Goal: Complete application form

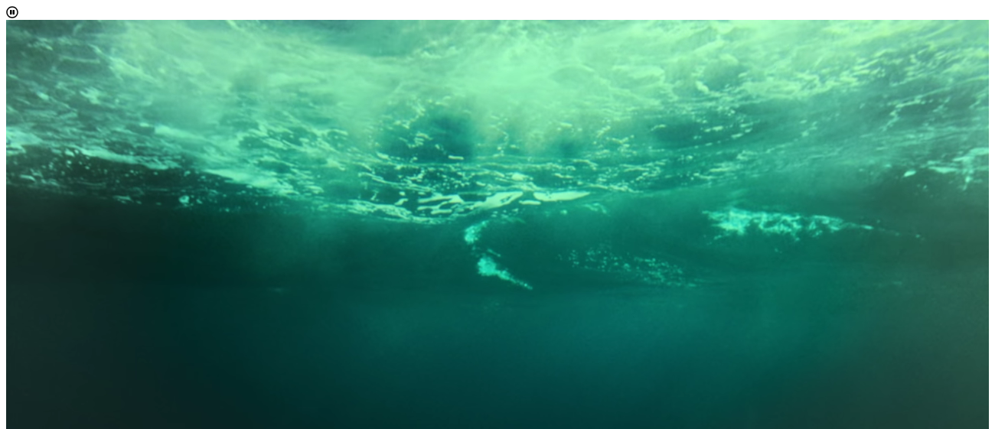
scroll to position [8, 69]
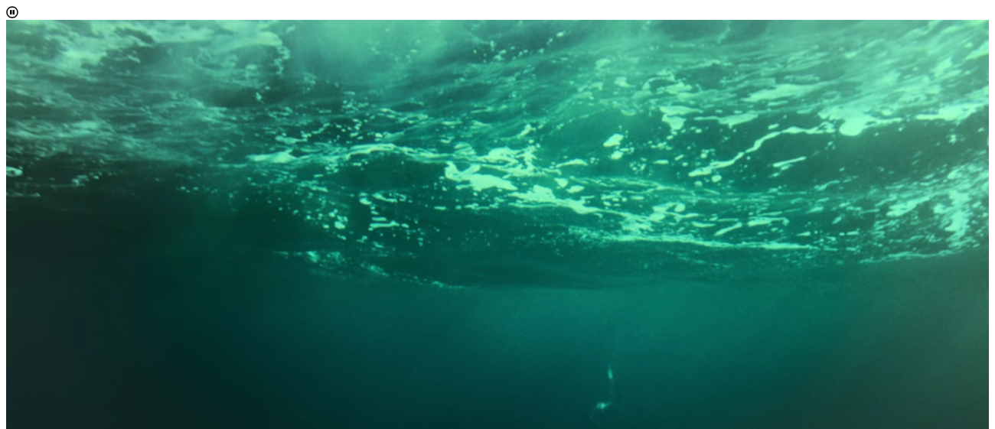
select select "[object Object]"
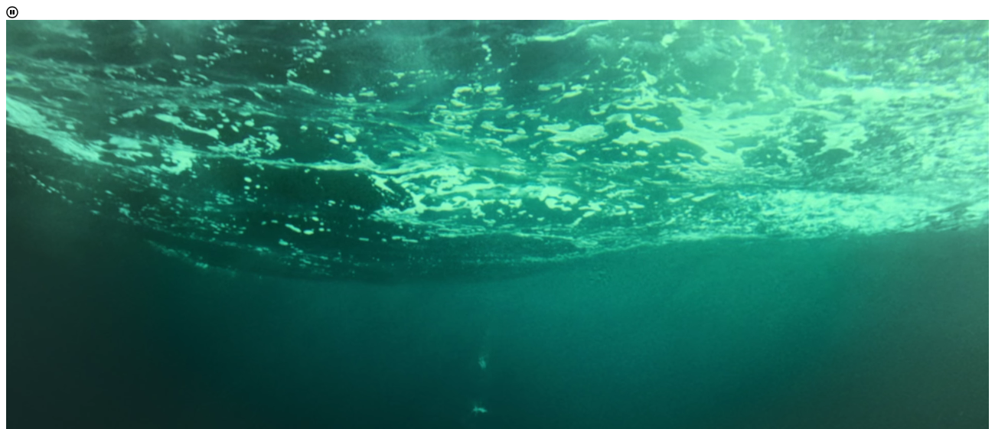
scroll to position [183, 0]
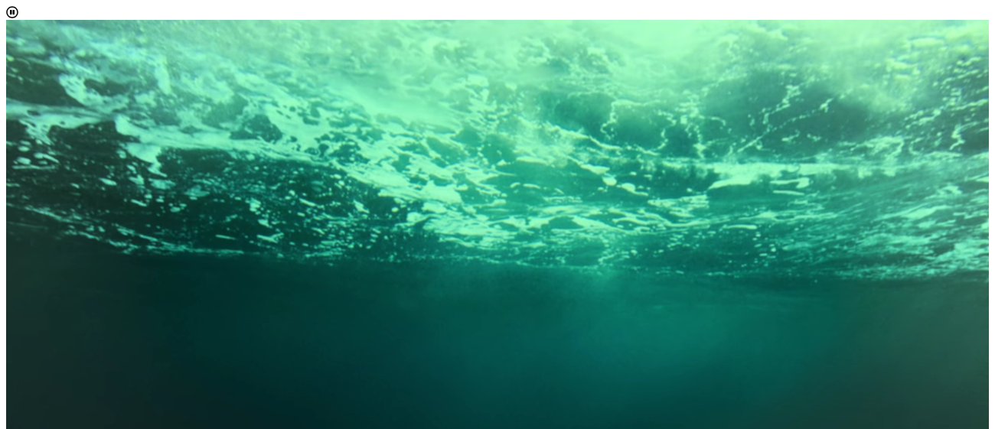
scroll to position [92, 0]
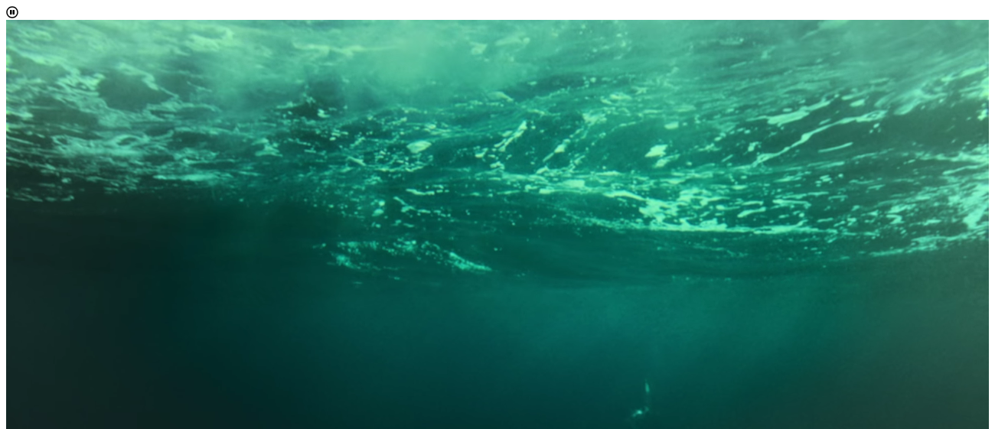
type input "[EMAIL_ADDRESS][DOMAIN_NAME]"
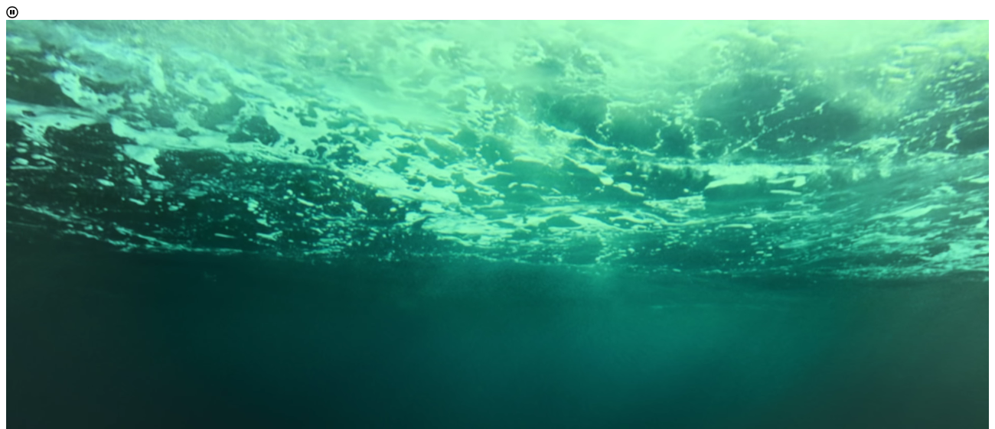
scroll to position [302, 0]
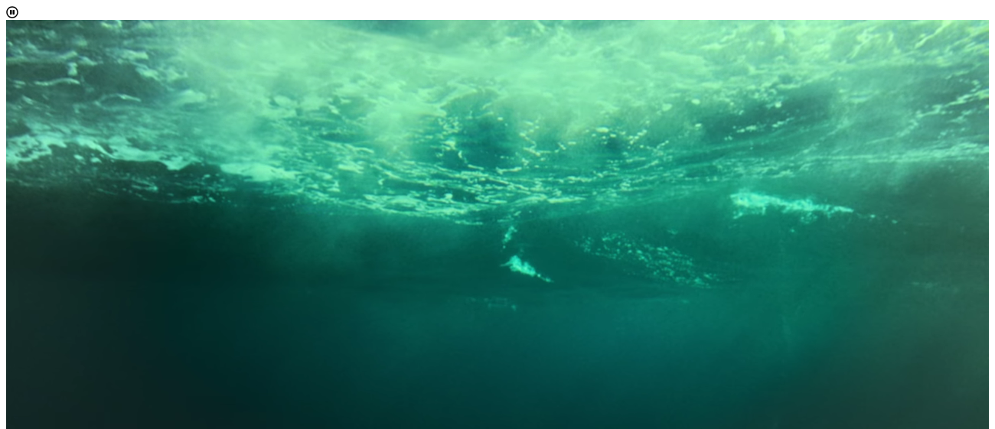
scroll to position [152, 0]
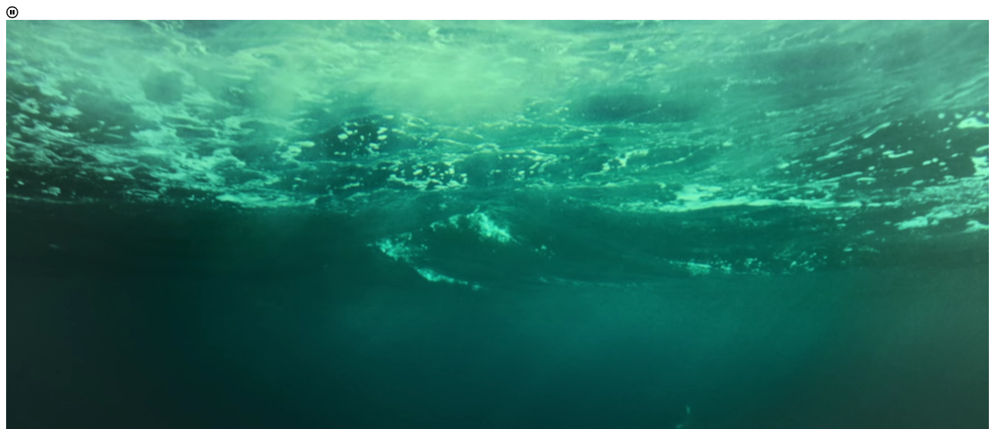
scroll to position [8, 69]
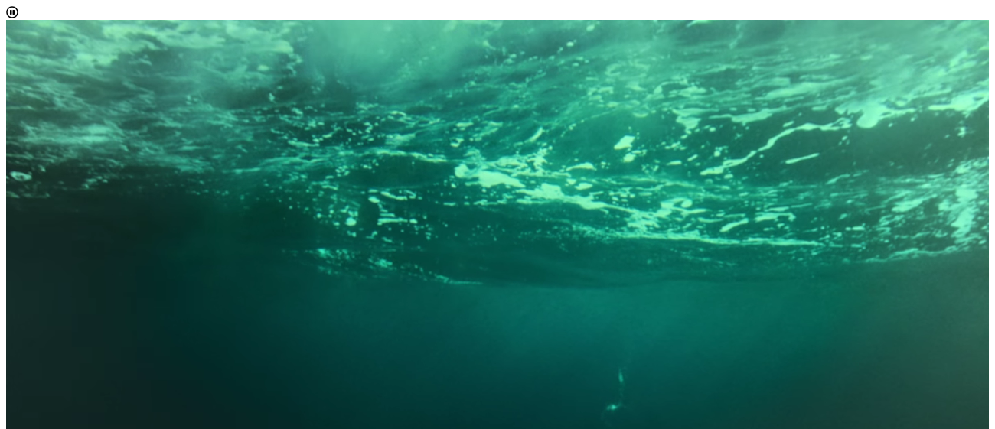
drag, startPoint x: 864, startPoint y: 324, endPoint x: 867, endPoint y: 357, distance: 33.8
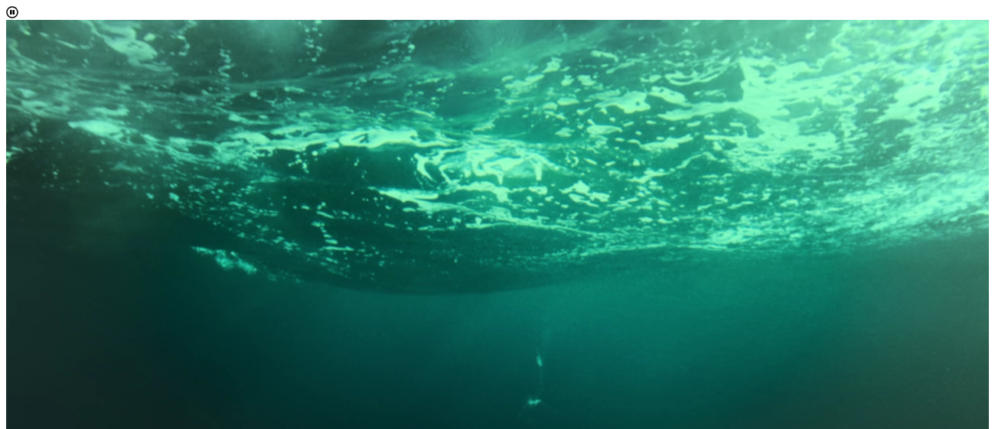
scroll to position [1424, 0]
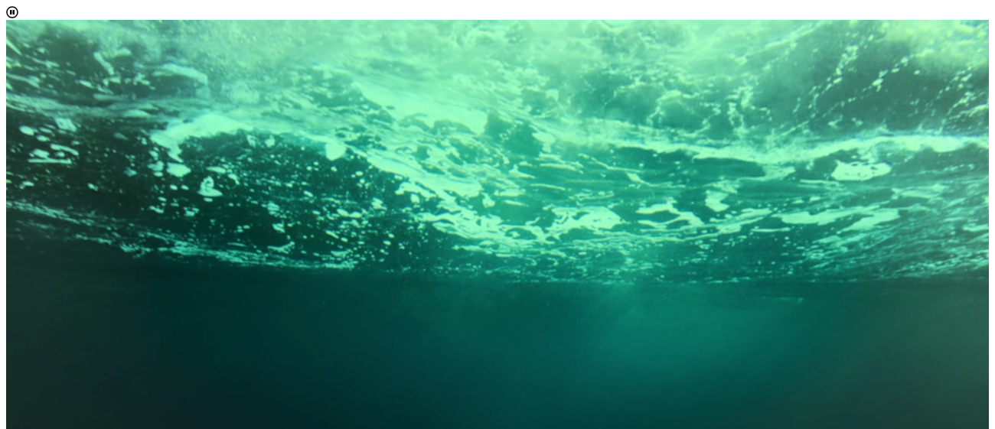
scroll to position [258, 0]
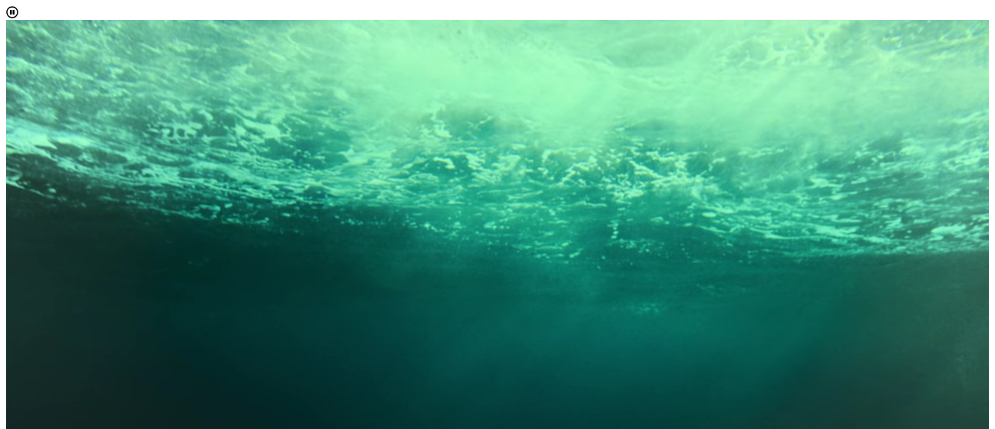
scroll to position [120, 0]
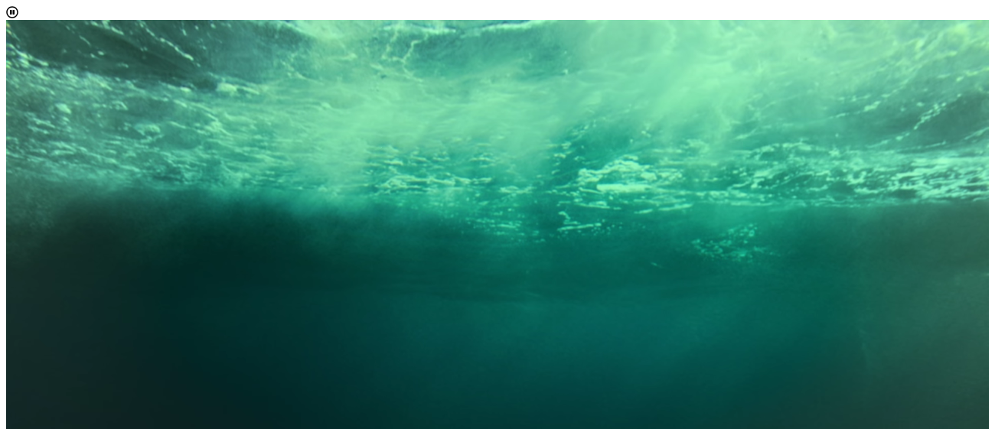
scroll to position [1059, 0]
